Goal: Task Accomplishment & Management: Manage account settings

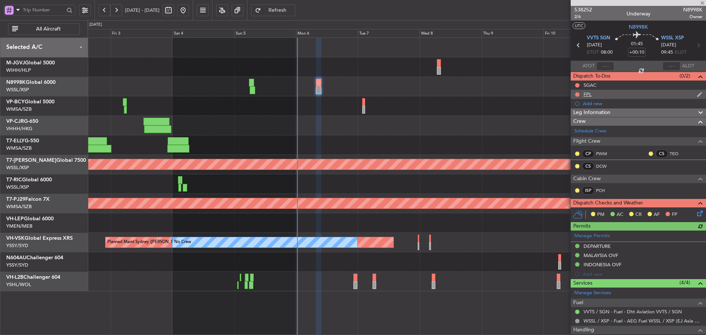
click at [590, 96] on div "FPL" at bounding box center [587, 94] width 8 height 6
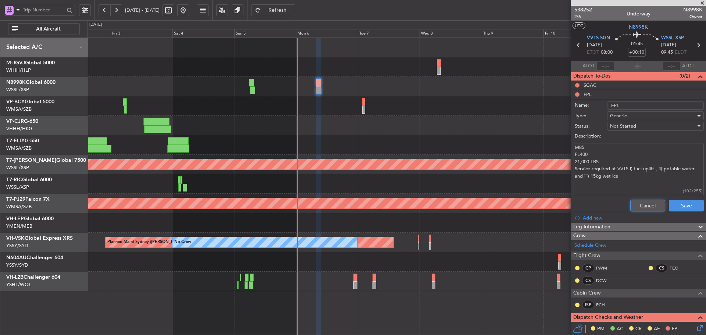
drag, startPoint x: 640, startPoint y: 204, endPoint x: 636, endPoint y: 201, distance: 4.9
click at [639, 204] on button "Cancel" at bounding box center [647, 206] width 35 height 12
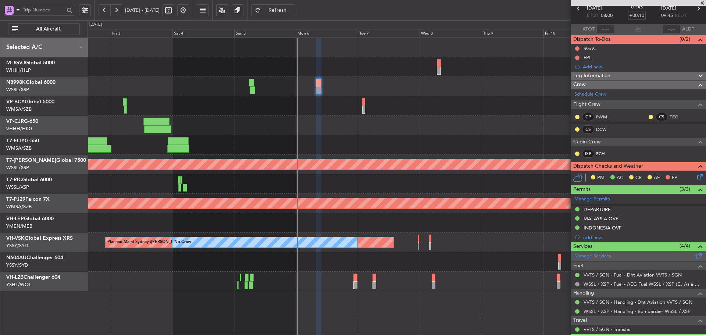
scroll to position [139, 0]
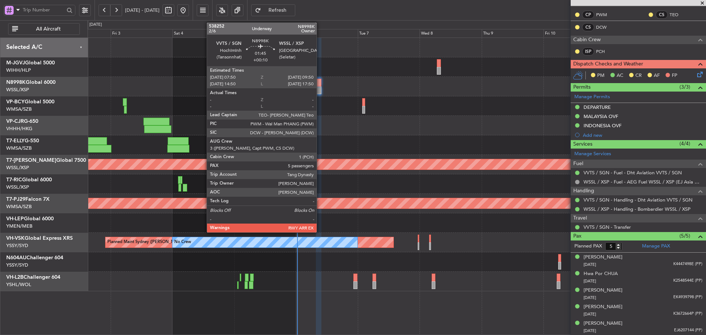
click at [320, 84] on div at bounding box center [319, 83] width 6 height 8
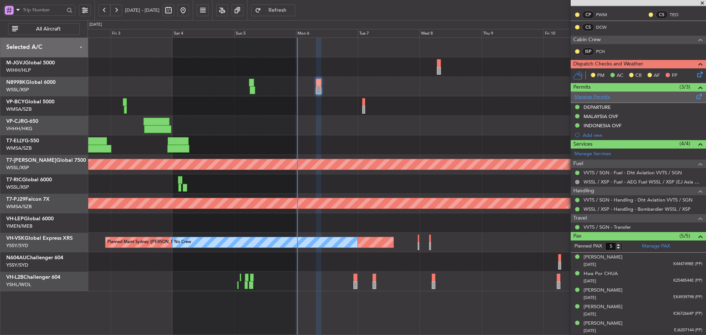
click at [599, 97] on link "Manage Permits" at bounding box center [592, 96] width 36 height 7
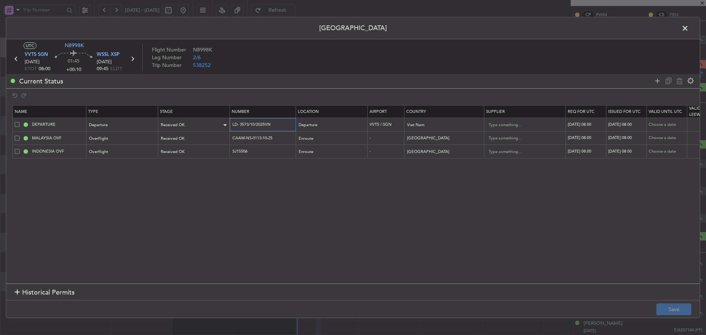
drag, startPoint x: 276, startPoint y: 125, endPoint x: 216, endPoint y: 125, distance: 59.9
click at [216, 125] on tr "DEPARTURE Departure Received OK LD- 3573/10/2025VN Departure VVTS / SGN Viet Na…" at bounding box center [482, 125] width 938 height 14
drag, startPoint x: 279, startPoint y: 136, endPoint x: 202, endPoint y: 136, distance: 76.8
click at [202, 136] on tr "MALAYSIA OVF Overflight Received OK CAAM-NS-0113-10-25 Enroute - [GEOGRAPHIC_DA…" at bounding box center [482, 138] width 938 height 14
drag, startPoint x: 253, startPoint y: 152, endPoint x: 215, endPoint y: 150, distance: 38.3
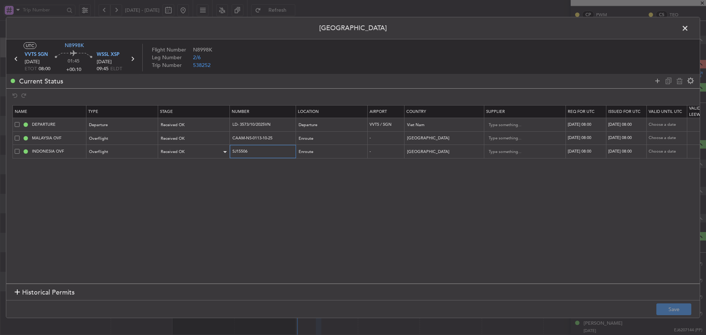
click at [215, 150] on tr "INDONESIA OVF Overflight Received OK SJ15506 Enroute - [GEOGRAPHIC_DATA] [DATE]…" at bounding box center [482, 152] width 938 height 14
click at [688, 29] on span at bounding box center [688, 30] width 0 height 15
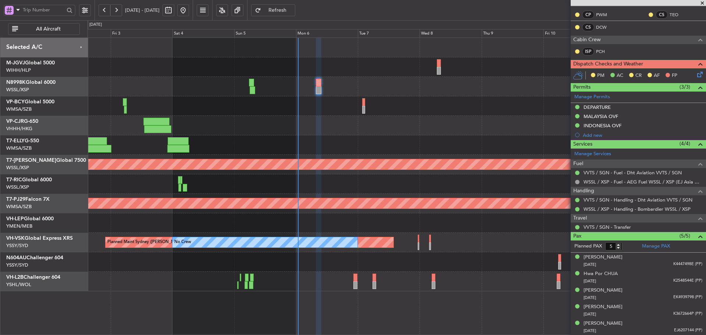
click at [703, 3] on span at bounding box center [701, 3] width 7 height 7
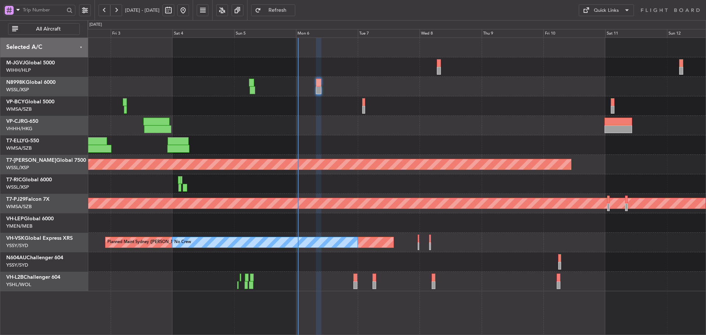
type input "0"
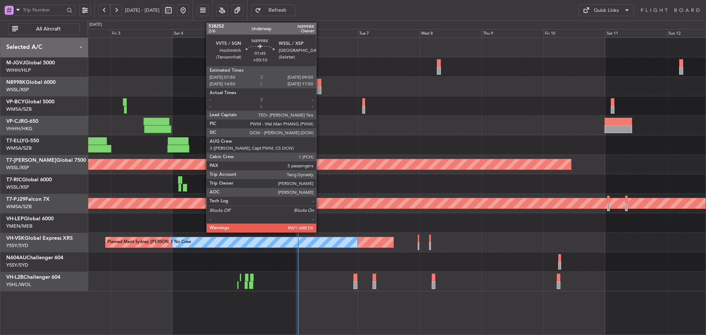
click at [319, 83] on div at bounding box center [319, 83] width 6 height 8
click at [317, 88] on div at bounding box center [319, 90] width 6 height 8
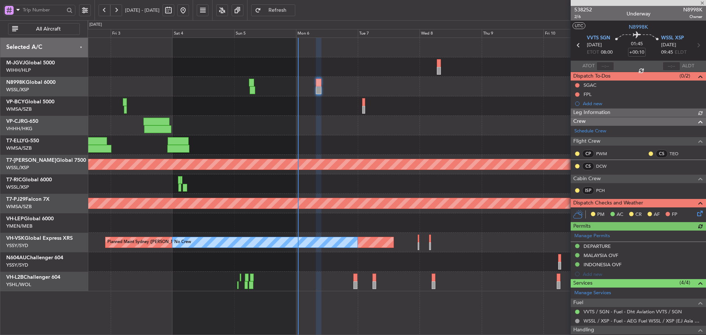
type input "[PERSON_NAME] (LEU)"
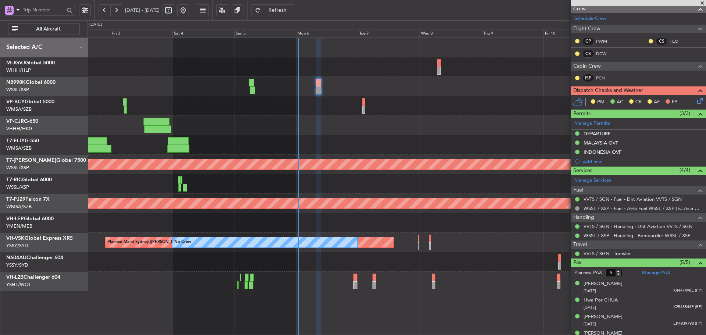
scroll to position [102, 0]
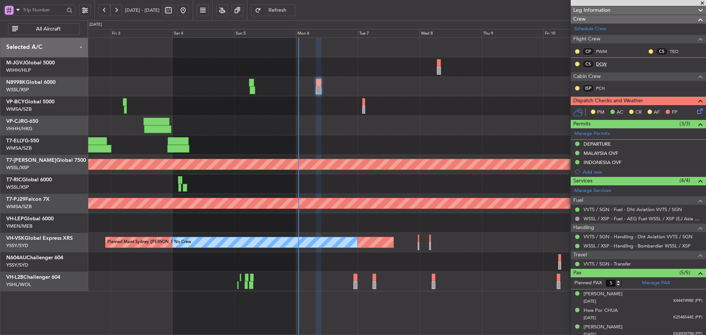
click at [602, 65] on link "DCW" at bounding box center [604, 64] width 17 height 7
type input "[PERSON_NAME] (LEU)"
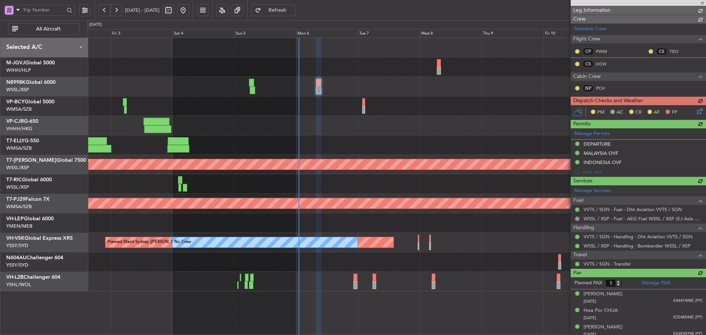
type input "[PERSON_NAME] (LEU)"
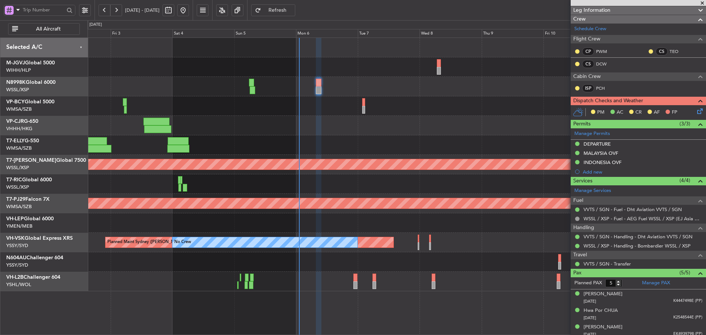
type input "[PERSON_NAME] (LEU)"
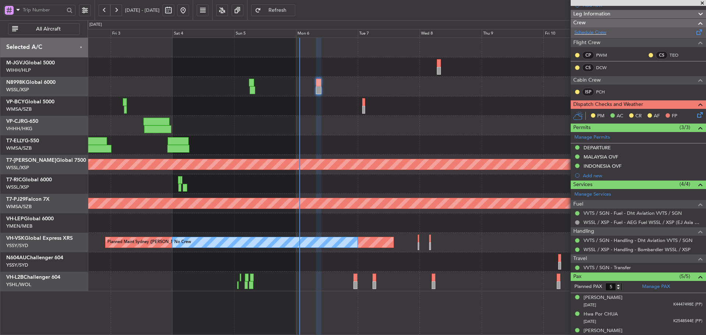
scroll to position [29, 0]
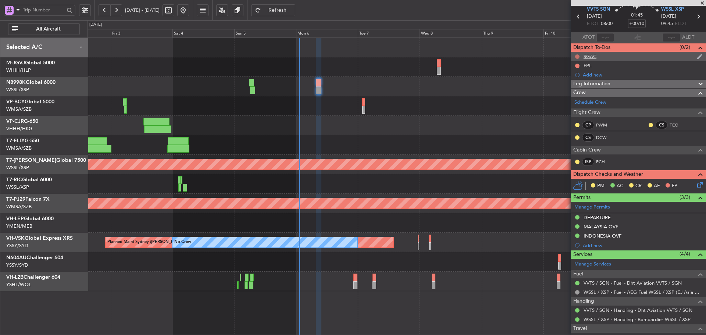
click at [578, 56] on button at bounding box center [577, 56] width 4 height 4
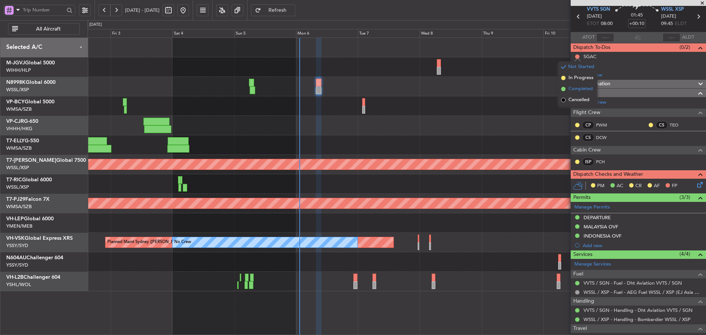
click at [563, 88] on span at bounding box center [563, 89] width 4 height 4
click at [577, 64] on button at bounding box center [577, 66] width 4 height 4
click at [561, 97] on span at bounding box center [563, 98] width 4 height 4
click at [695, 186] on icon at bounding box center [698, 183] width 6 height 6
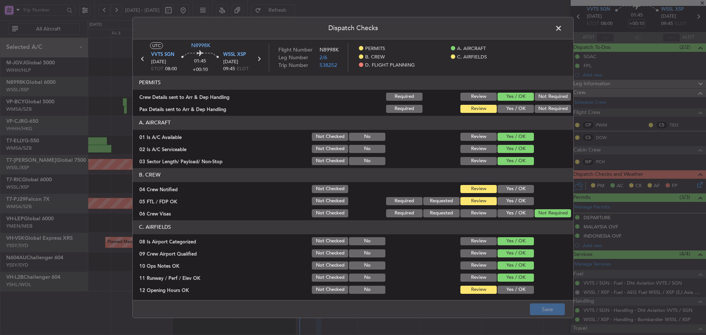
click at [497, 105] on button "Yes / OK" at bounding box center [515, 109] width 36 height 8
drag, startPoint x: 500, startPoint y: 189, endPoint x: 505, endPoint y: 205, distance: 16.9
click at [500, 189] on button "Yes / OK" at bounding box center [515, 189] width 36 height 8
click at [505, 205] on div "Yes / OK" at bounding box center [514, 201] width 37 height 10
click at [506, 198] on button "Yes / OK" at bounding box center [515, 201] width 36 height 8
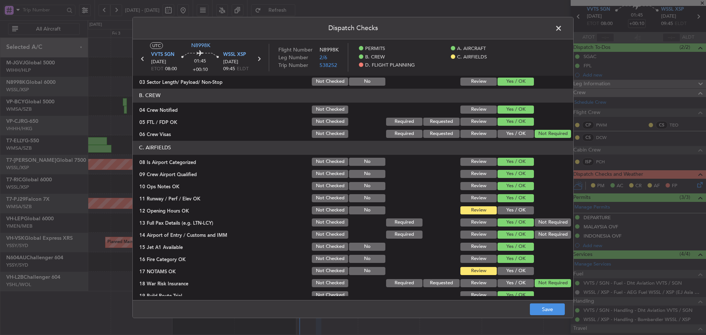
scroll to position [110, 0]
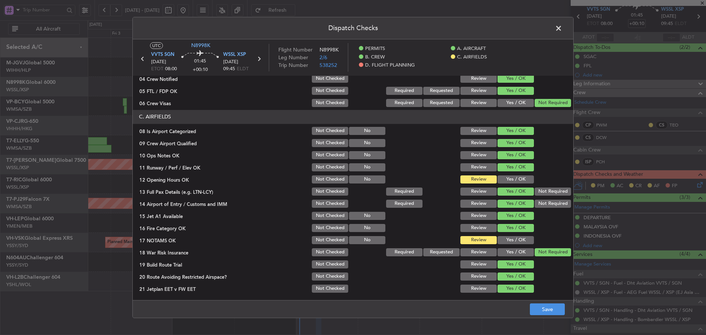
drag, startPoint x: 507, startPoint y: 186, endPoint x: 508, endPoint y: 179, distance: 6.3
click at [507, 185] on section "C. AIRFIELDS 08 Is Airport Categorized Not Checked No Review Yes / OK 09 Crew A…" at bounding box center [353, 208] width 440 height 196
click at [508, 179] on button "Yes / OK" at bounding box center [515, 179] width 36 height 8
click at [509, 233] on section "C. AIRFIELDS 08 Is Airport Categorized Not Checked No Review Yes / OK 09 Crew A…" at bounding box center [353, 208] width 440 height 196
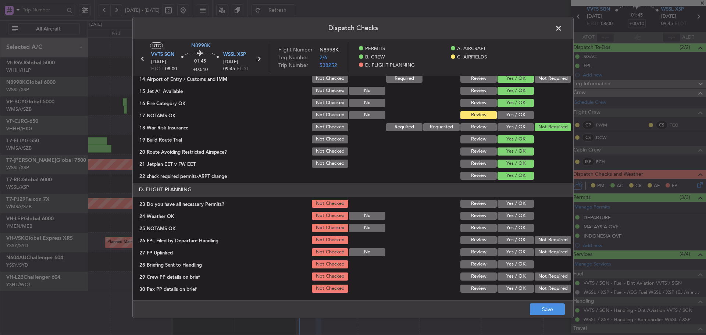
click at [507, 111] on button "Yes / OK" at bounding box center [515, 115] width 36 height 8
click at [507, 205] on button "Yes / OK" at bounding box center [515, 204] width 36 height 8
drag, startPoint x: 508, startPoint y: 217, endPoint x: 509, endPoint y: 225, distance: 8.2
click at [508, 217] on button "Yes / OK" at bounding box center [515, 216] width 36 height 8
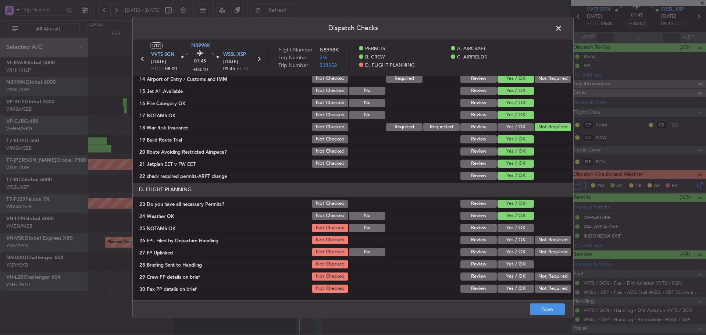
drag, startPoint x: 509, startPoint y: 226, endPoint x: 509, endPoint y: 231, distance: 5.1
click at [509, 226] on button "Yes / OK" at bounding box center [515, 228] width 36 height 8
click at [508, 236] on section "D. FLIGHT PLANNING 23 Do you have all necessary Permits? Not Checked Review Yes…" at bounding box center [353, 238] width 440 height 111
click at [508, 237] on button "Yes / OK" at bounding box center [515, 240] width 36 height 8
click at [507, 250] on div "Yes / OK" at bounding box center [514, 252] width 37 height 10
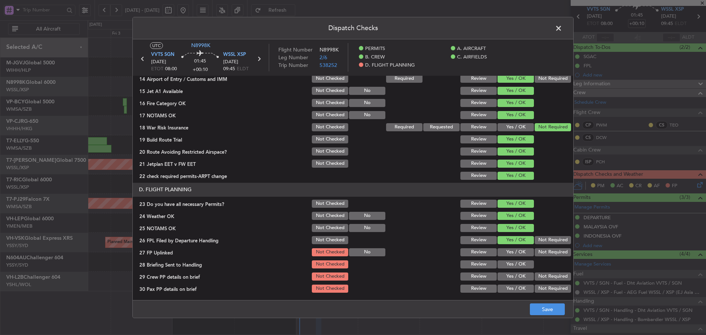
click at [507, 255] on button "Yes / OK" at bounding box center [515, 252] width 36 height 8
click at [506, 261] on div "Yes / OK" at bounding box center [514, 264] width 37 height 10
drag, startPoint x: 506, startPoint y: 269, endPoint x: 506, endPoint y: 273, distance: 4.0
click at [506, 270] on section "D. FLIGHT PLANNING 23 Do you have all necessary Permits? Not Checked Review Yes…" at bounding box center [353, 238] width 440 height 111
drag, startPoint x: 505, startPoint y: 277, endPoint x: 509, endPoint y: 264, distance: 13.8
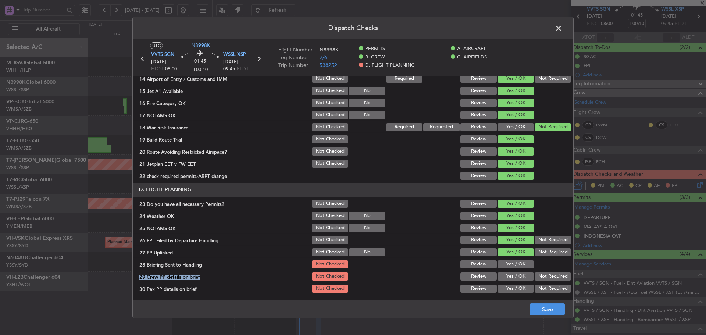
click at [505, 276] on button "Yes / OK" at bounding box center [515, 276] width 36 height 8
drag, startPoint x: 509, startPoint y: 264, endPoint x: 505, endPoint y: 280, distance: 17.2
click at [509, 265] on button "Yes / OK" at bounding box center [515, 264] width 36 height 8
drag, startPoint x: 505, startPoint y: 286, endPoint x: 506, endPoint y: 268, distance: 17.7
click at [505, 285] on button "Yes / OK" at bounding box center [515, 288] width 36 height 8
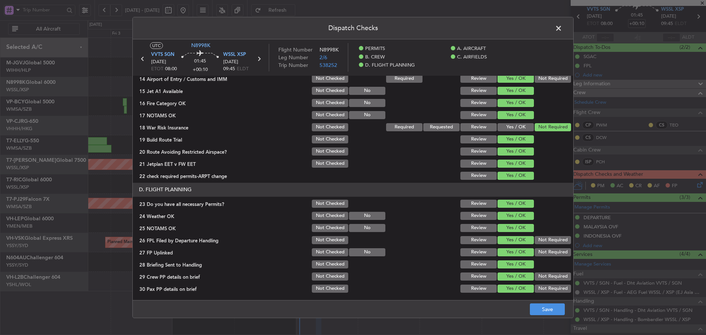
click at [547, 321] on div "Dispatch Checks UTC N8998K VVTS SGN [DATE] ETOT 08:00 01:45 +00:10 WSSL XSP [DA…" at bounding box center [353, 167] width 706 height 335
click at [544, 309] on button "Save" at bounding box center [547, 309] width 35 height 12
click at [562, 27] on span at bounding box center [562, 30] width 0 height 15
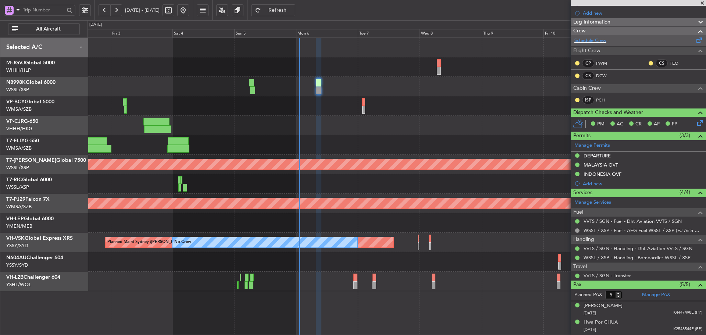
scroll to position [0, 0]
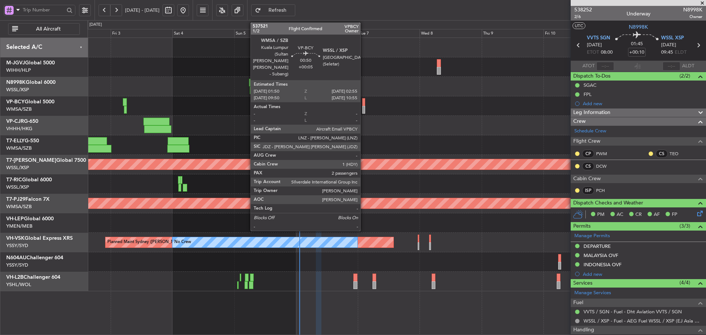
click at [364, 103] on div at bounding box center [363, 102] width 3 height 8
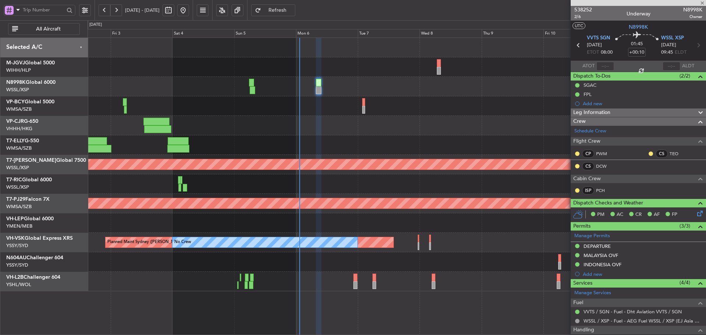
type input "+00:05"
type input "2"
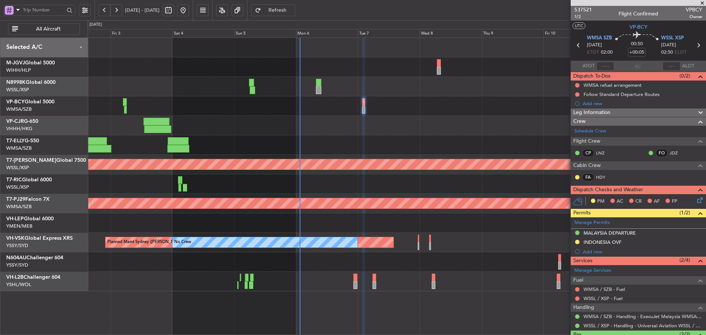
scroll to position [37, 0]
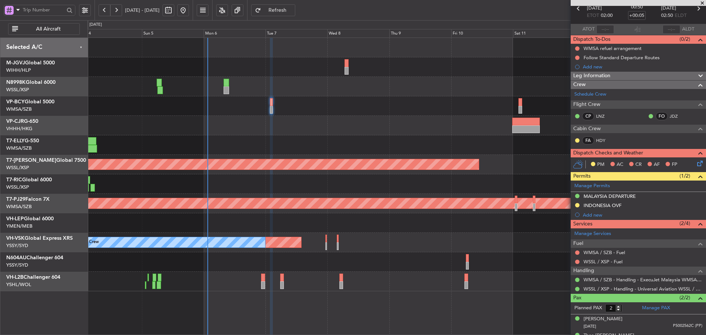
click at [322, 130] on div at bounding box center [396, 125] width 618 height 19
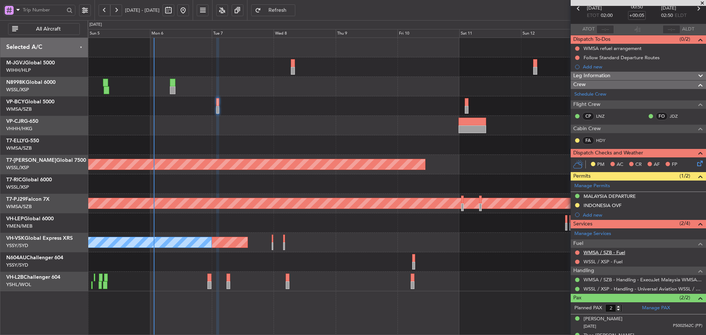
click at [588, 253] on link "WMSA / SZB - Fuel" at bounding box center [604, 252] width 42 height 6
click at [606, 262] on link "WSSL / XSP - Fuel" at bounding box center [602, 261] width 39 height 6
click at [293, 8] on span "Refresh" at bounding box center [277, 10] width 30 height 5
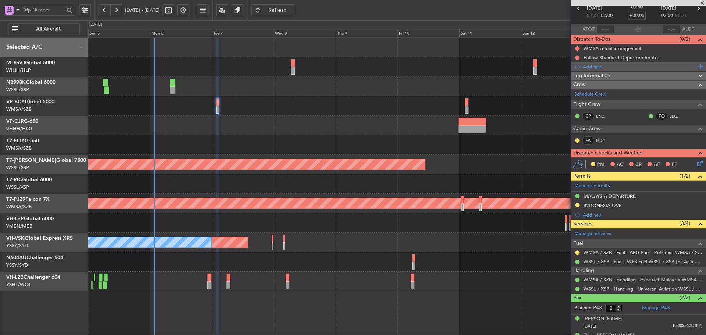
click at [595, 65] on div "Add new" at bounding box center [639, 67] width 113 height 6
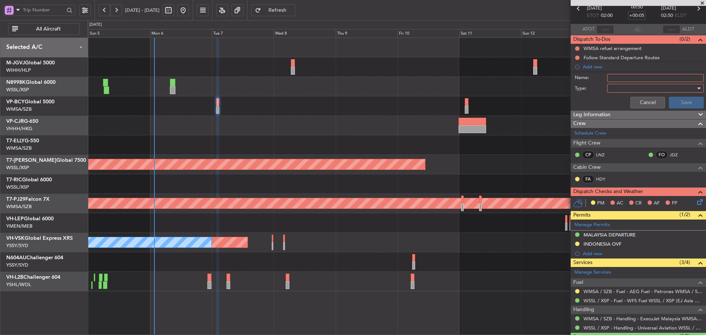
click at [610, 76] on input "Name:" at bounding box center [655, 78] width 97 height 8
type input "FPL"
click at [624, 86] on div at bounding box center [653, 88] width 86 height 11
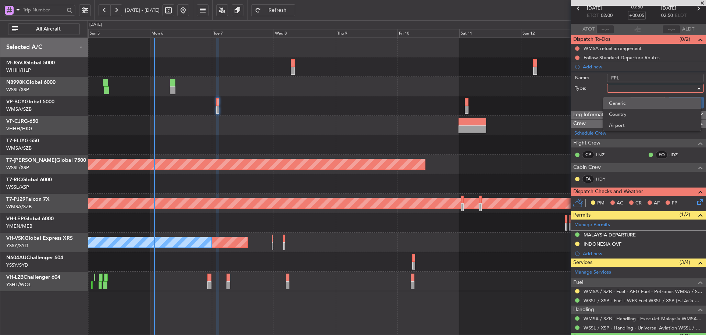
click at [628, 99] on span "Generic" at bounding box center [652, 103] width 86 height 11
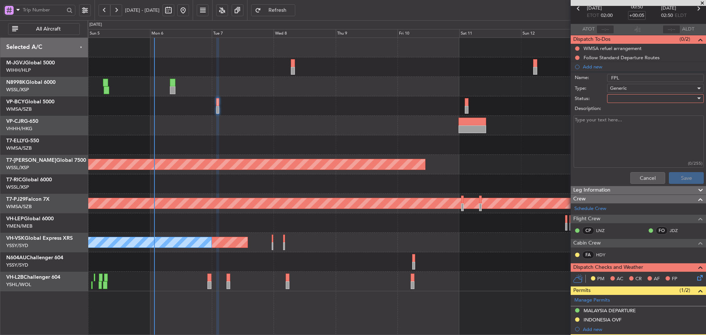
click at [621, 99] on div at bounding box center [653, 98] width 86 height 11
click at [615, 112] on span "Not Started" at bounding box center [652, 113] width 86 height 11
click at [595, 129] on textarea "Description:" at bounding box center [638, 141] width 130 height 53
type textarea "f"
type textarea "FOB 17000 LBS FL 230"
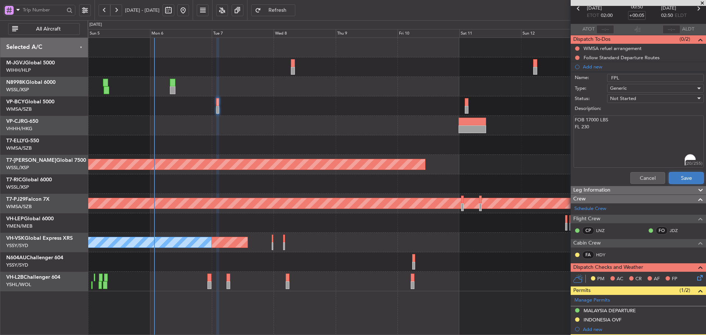
click at [674, 179] on button "Save" at bounding box center [686, 178] width 35 height 12
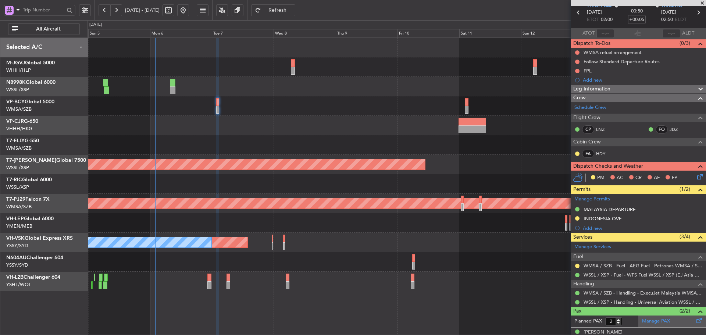
scroll to position [58, 0]
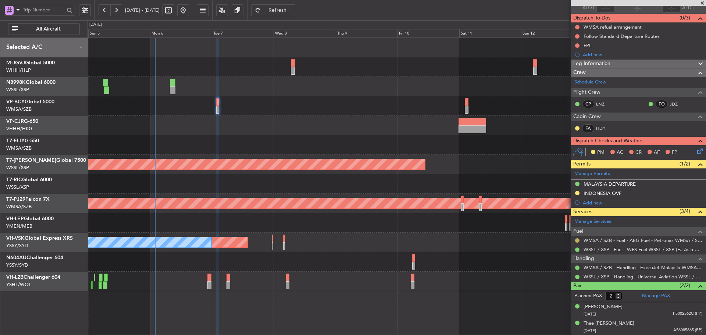
click at [577, 240] on button at bounding box center [577, 240] width 4 height 4
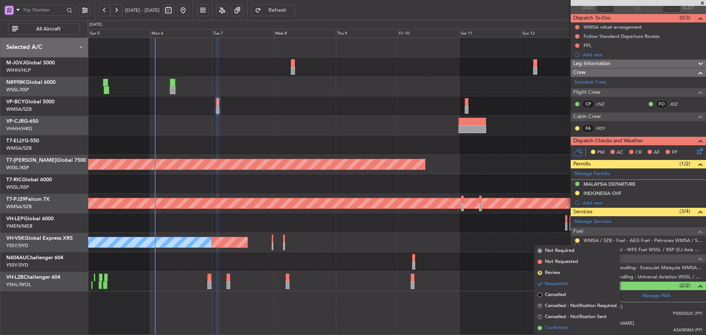
click at [540, 328] on span at bounding box center [539, 328] width 4 height 4
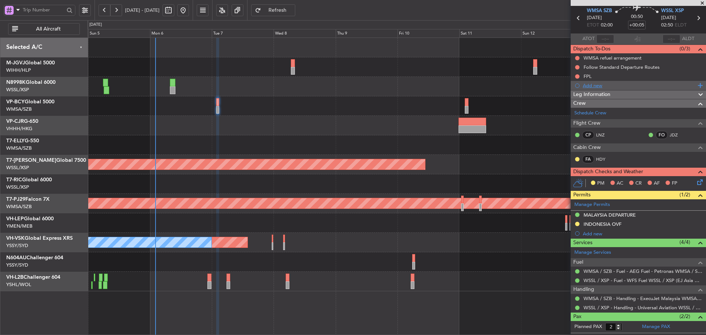
scroll to position [0, 0]
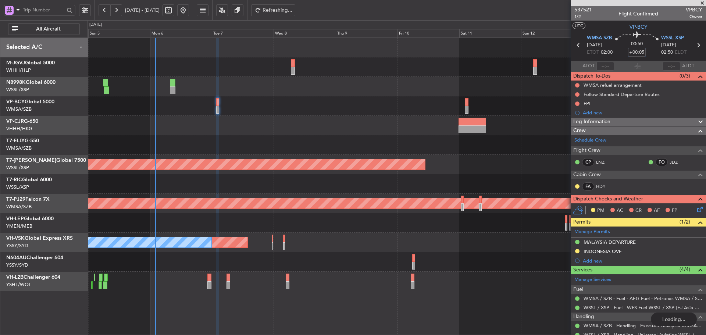
click at [637, 51] on input "+00:05" at bounding box center [637, 52] width 18 height 9
type input "+00:00"
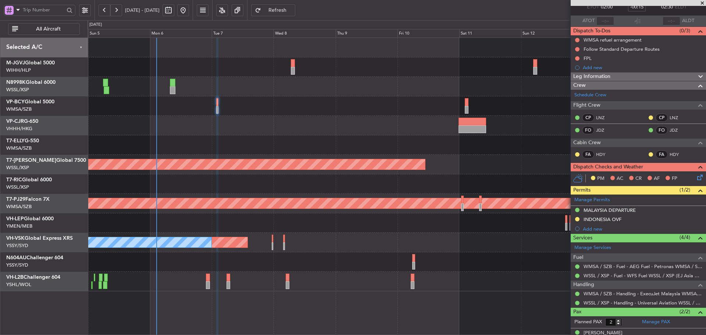
scroll to position [71, 0]
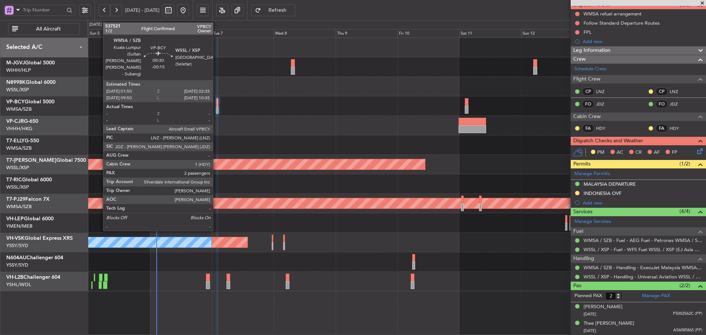
click at [216, 110] on div at bounding box center [217, 110] width 2 height 8
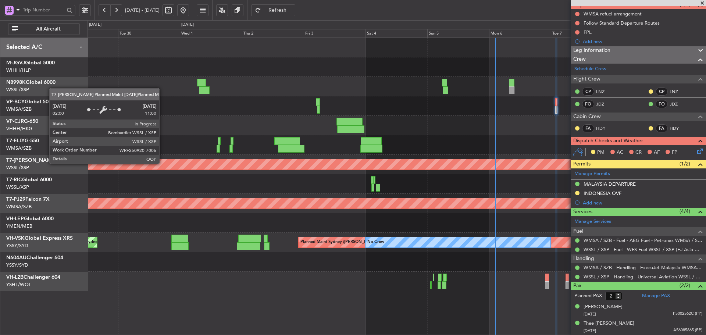
click at [504, 170] on div "Planned Maint [GEOGRAPHIC_DATA] (Seletar)" at bounding box center [320, 165] width 889 height 12
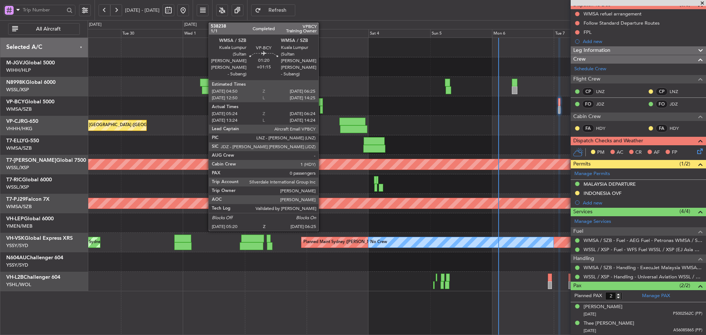
click at [322, 104] on div at bounding box center [321, 102] width 4 height 8
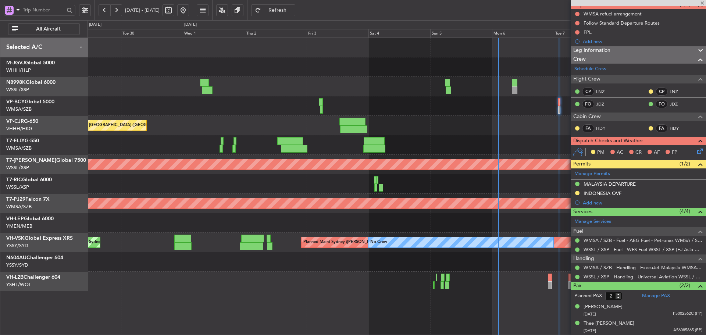
click at [321, 104] on div at bounding box center [321, 102] width 4 height 8
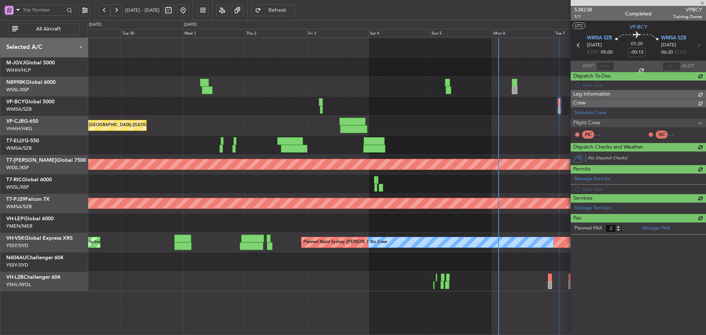
type input "+01:15"
type input "05:34"
type input "06:19"
type input "0"
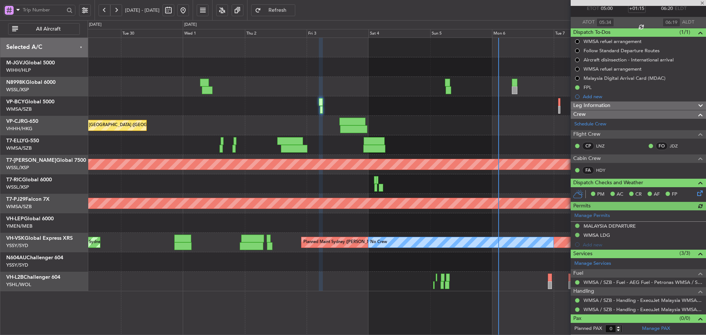
type input "[PERSON_NAME] (HHAFI)"
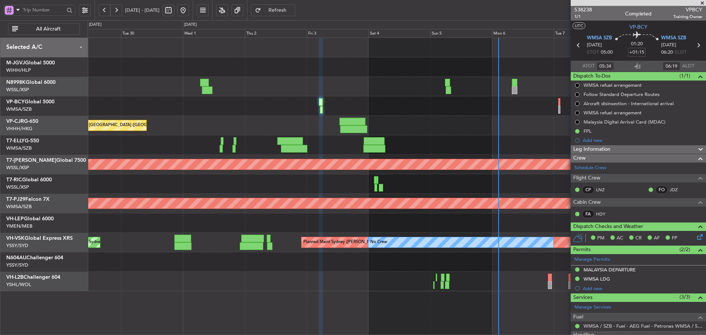
type input "[PERSON_NAME] (HHAFI)"
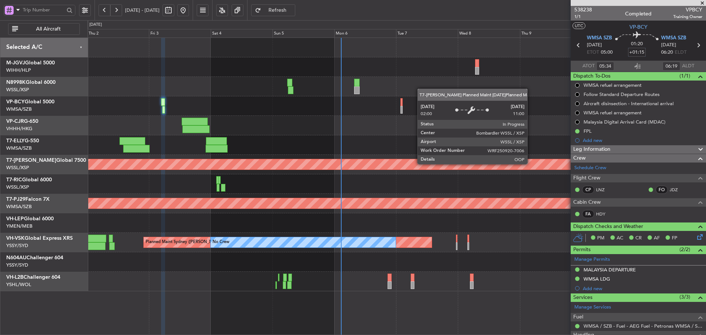
click at [364, 163] on div "Planned Maint [GEOGRAPHIC_DATA] (Seletar)" at bounding box center [165, 164] width 888 height 10
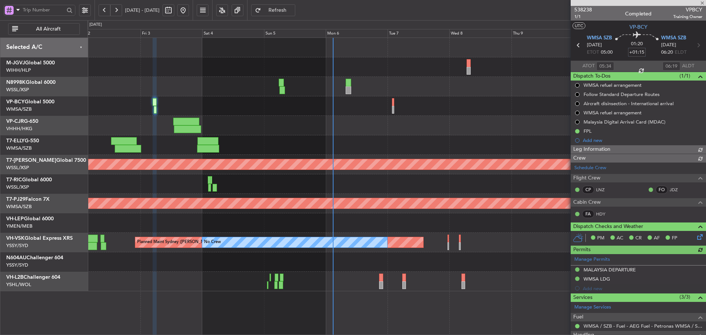
type input "[PERSON_NAME] (HHAFI)"
